Goal: Task Accomplishment & Management: Complete application form

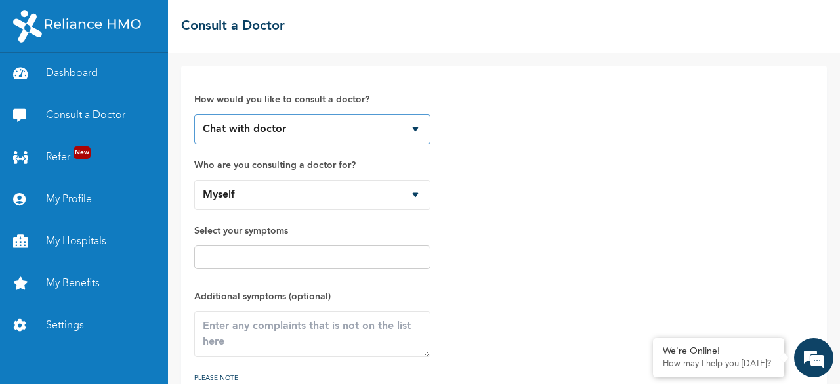
click at [295, 129] on select "Chat with doctor Phone Call" at bounding box center [312, 129] width 236 height 30
click at [270, 247] on div at bounding box center [312, 257] width 236 height 24
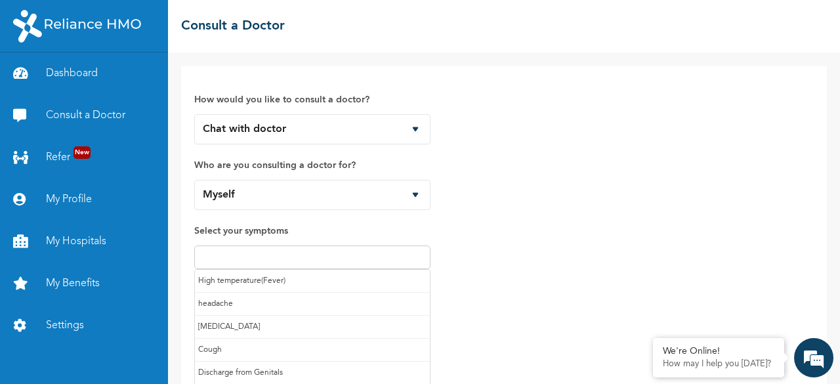
click at [249, 257] on input "text" at bounding box center [312, 257] width 228 height 16
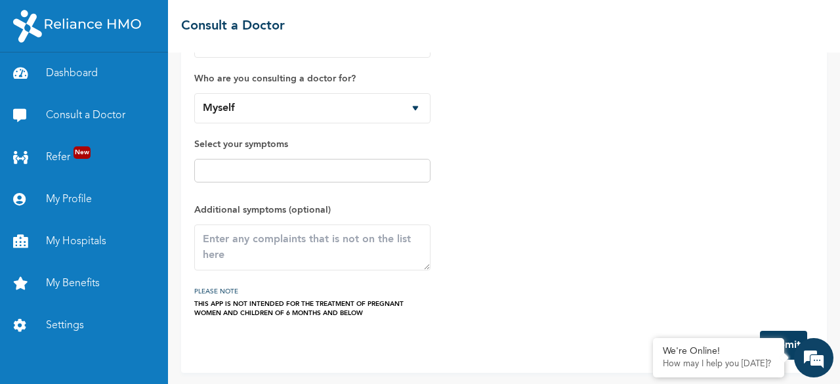
click at [531, 235] on div "How would you like to consult a doctor? Chat with doctor Phone Call Who are you…" at bounding box center [503, 154] width 619 height 325
click at [279, 238] on textarea at bounding box center [312, 247] width 236 height 46
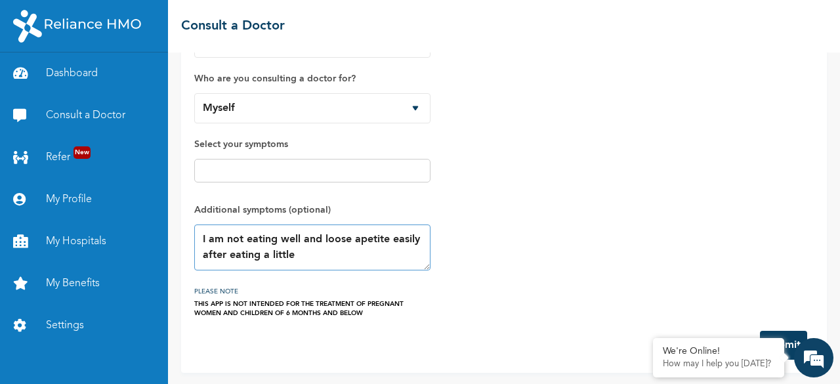
click at [387, 236] on textarea "I am not eating well and loose apetite easily after eating a little" at bounding box center [312, 247] width 236 height 46
click at [328, 253] on textarea "I am not eating well and loose appetite easily after eating a little" at bounding box center [312, 247] width 236 height 46
type textarea "I am not eating well and loose appetite easily after eating a little"
click at [655, 339] on em at bounding box center [652, 339] width 13 height 13
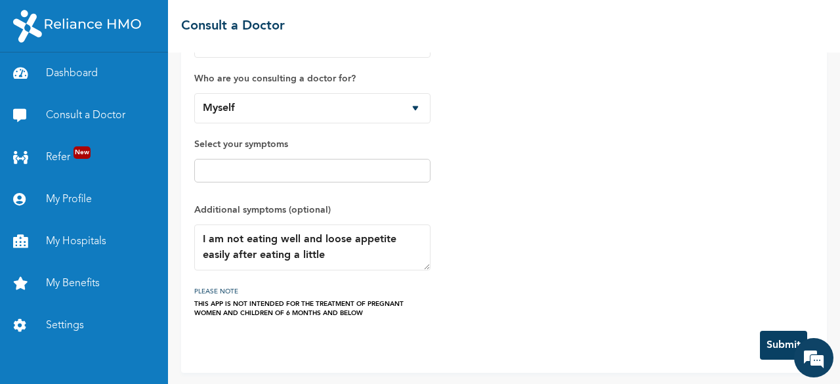
click at [786, 335] on button "Submit" at bounding box center [783, 345] width 47 height 29
